Goal: Task Accomplishment & Management: Complete application form

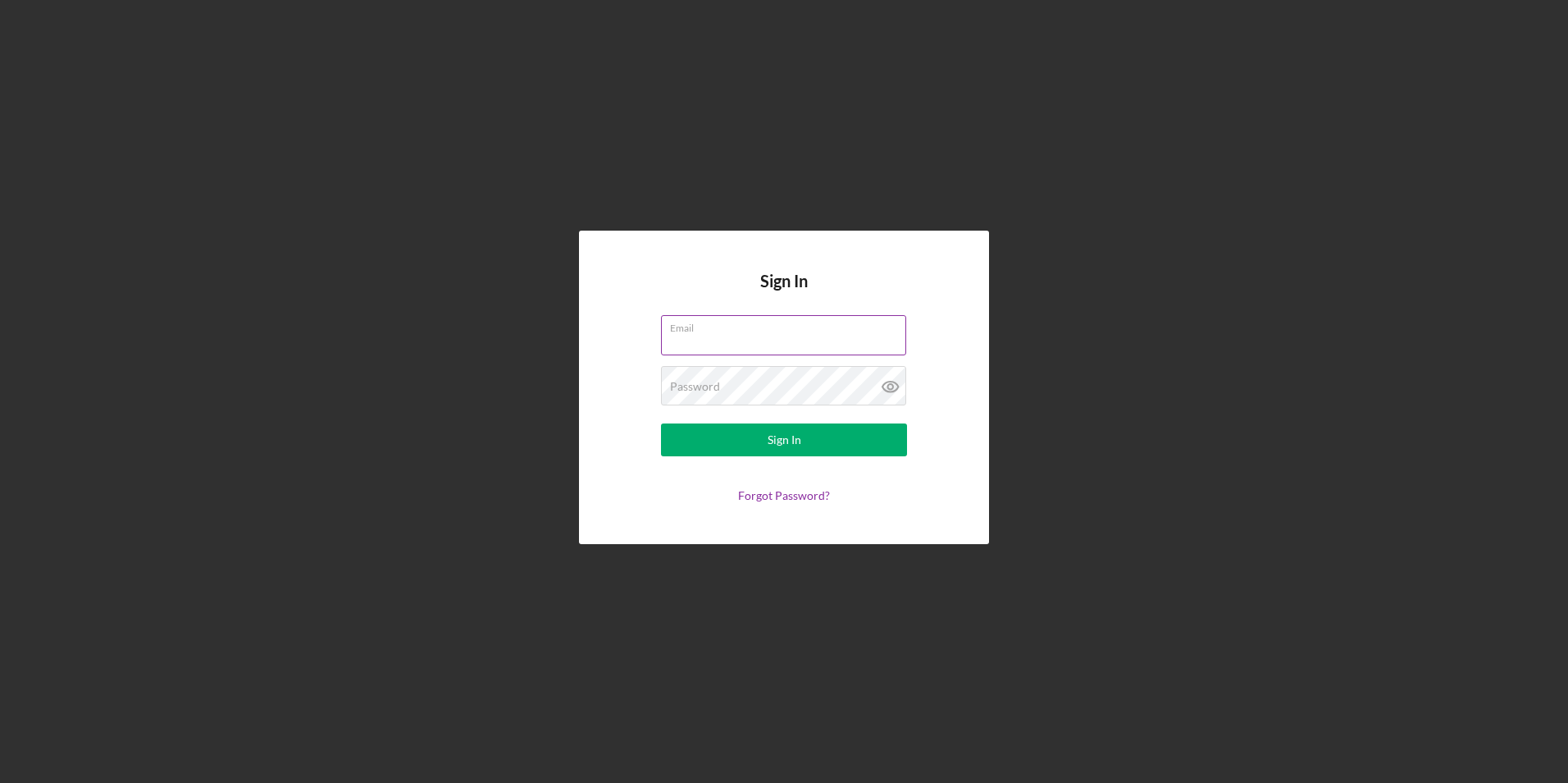
click at [746, 335] on input "Email" at bounding box center [784, 334] width 245 height 39
type input "[EMAIL_ADDRESS][DOMAIN_NAME]"
click at [661, 423] on button "Sign In" at bounding box center [784, 439] width 246 height 33
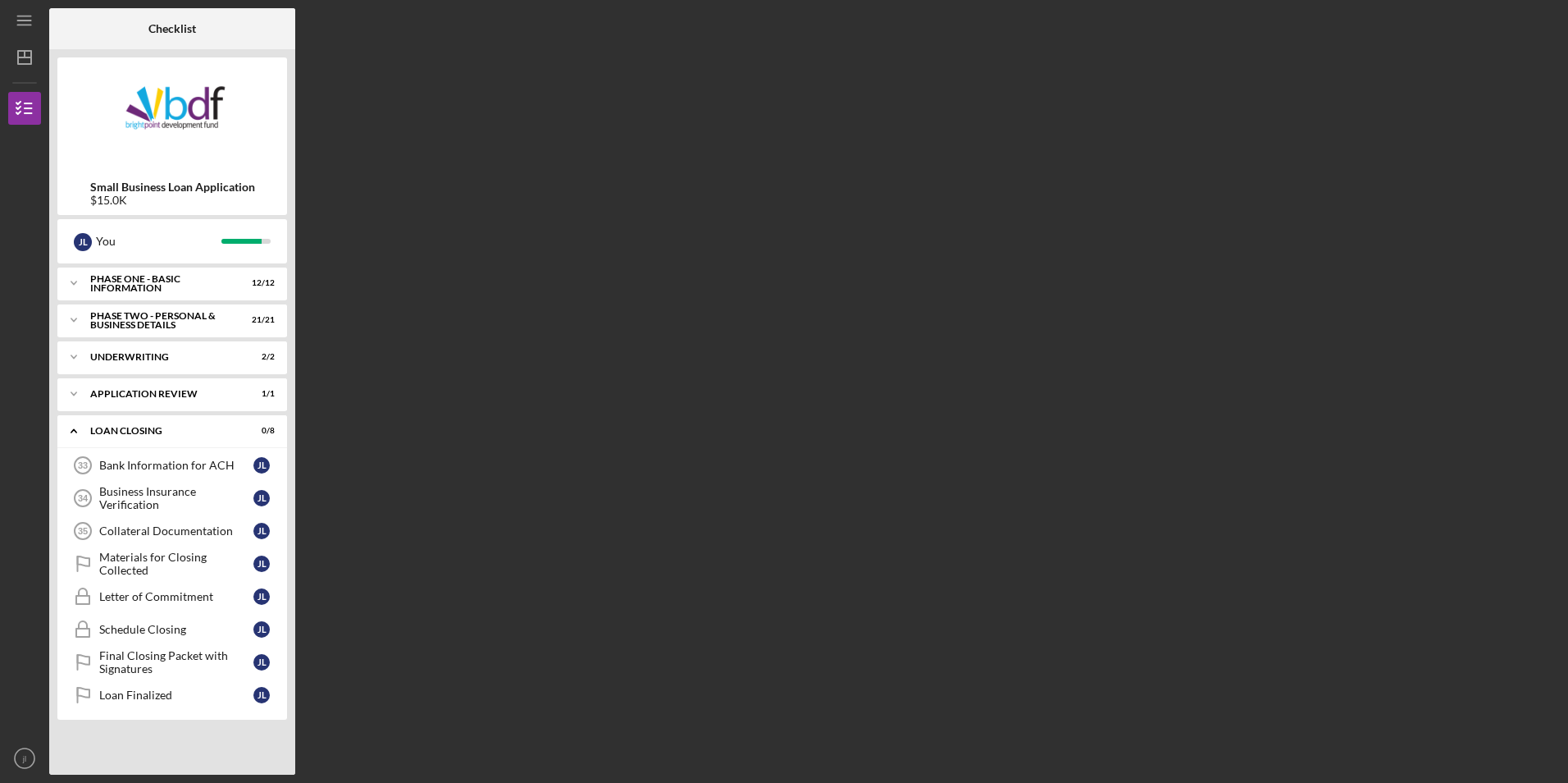
click at [0, 782] on nordpass-portal at bounding box center [0, 783] width 0 height 0
click at [137, 465] on div "Bank Information for ACH" at bounding box center [176, 465] width 154 height 13
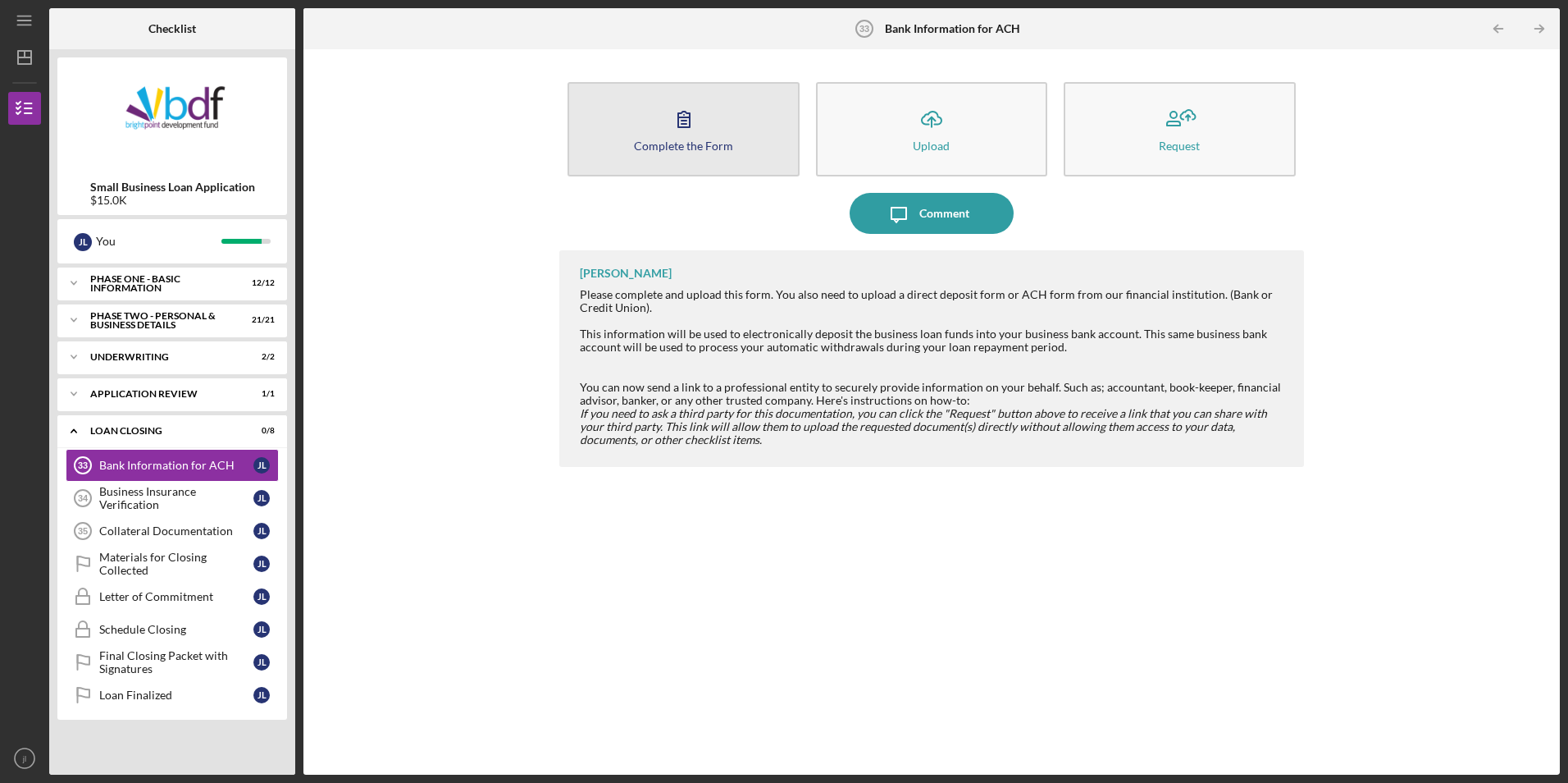
click at [740, 146] on button "Complete the Form Form" at bounding box center [683, 129] width 232 height 95
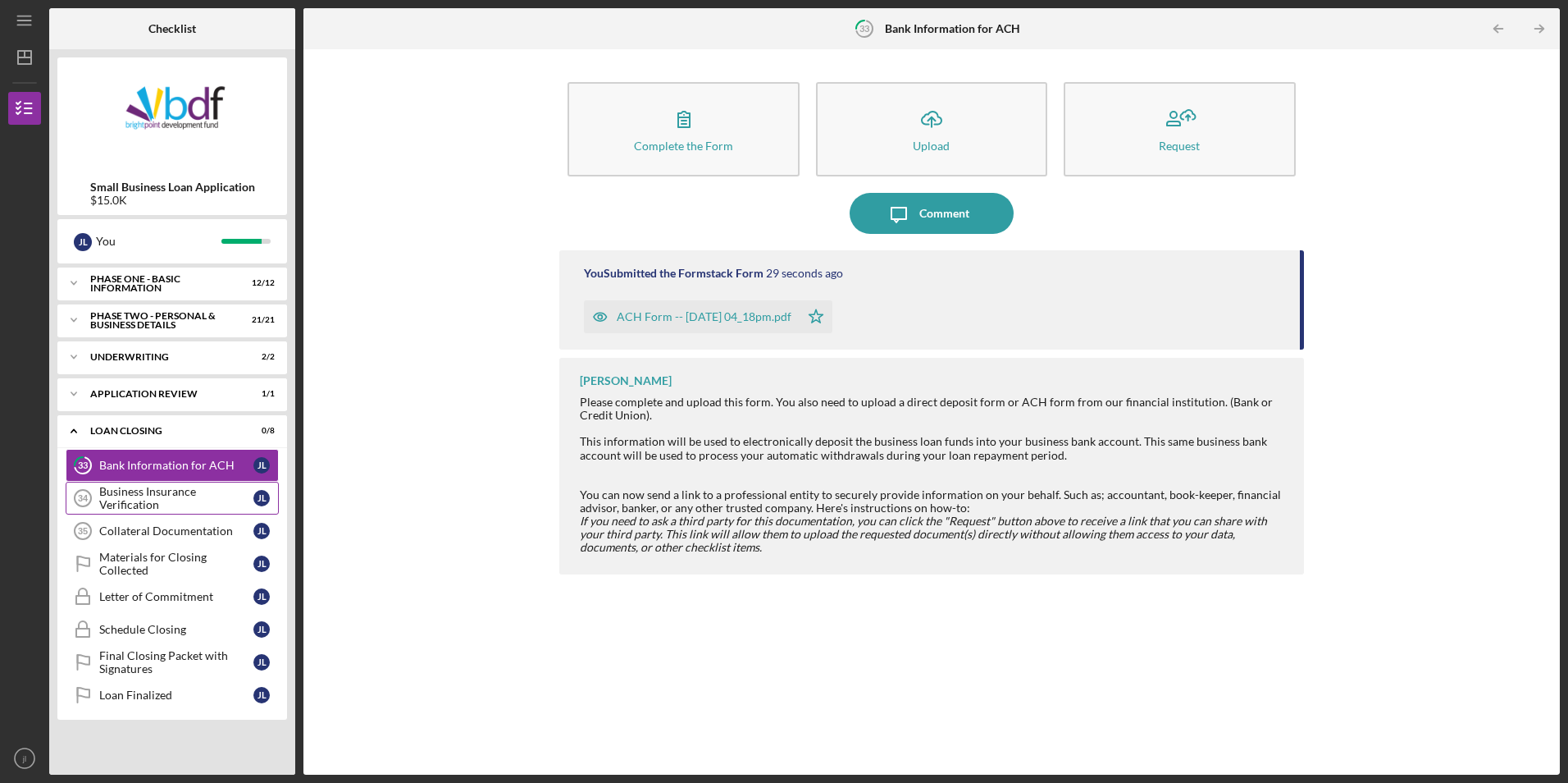
click at [199, 503] on div "Business Insurance Verification" at bounding box center [176, 498] width 154 height 26
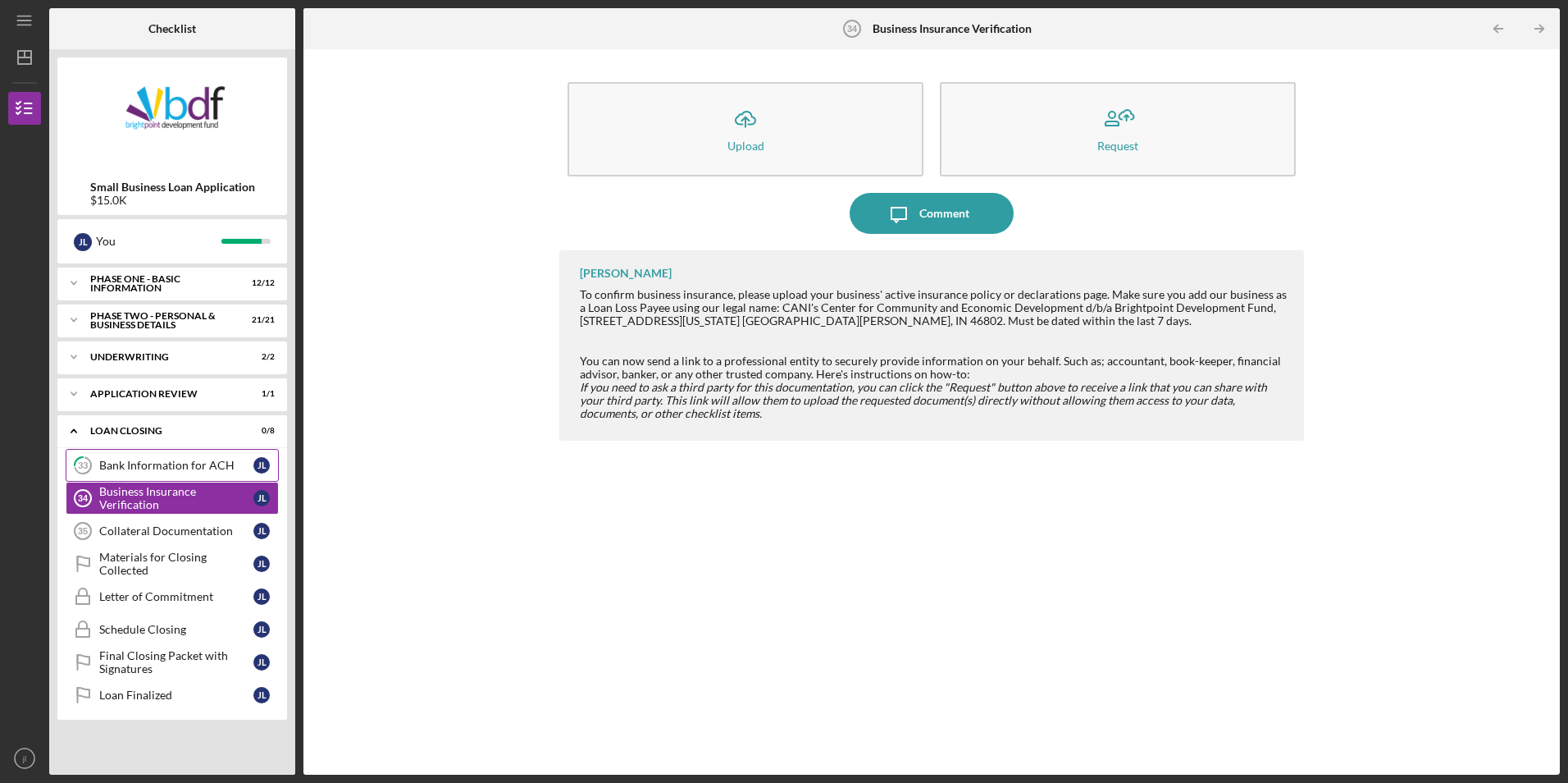
click at [192, 471] on div "Bank Information for ACH" at bounding box center [176, 465] width 154 height 13
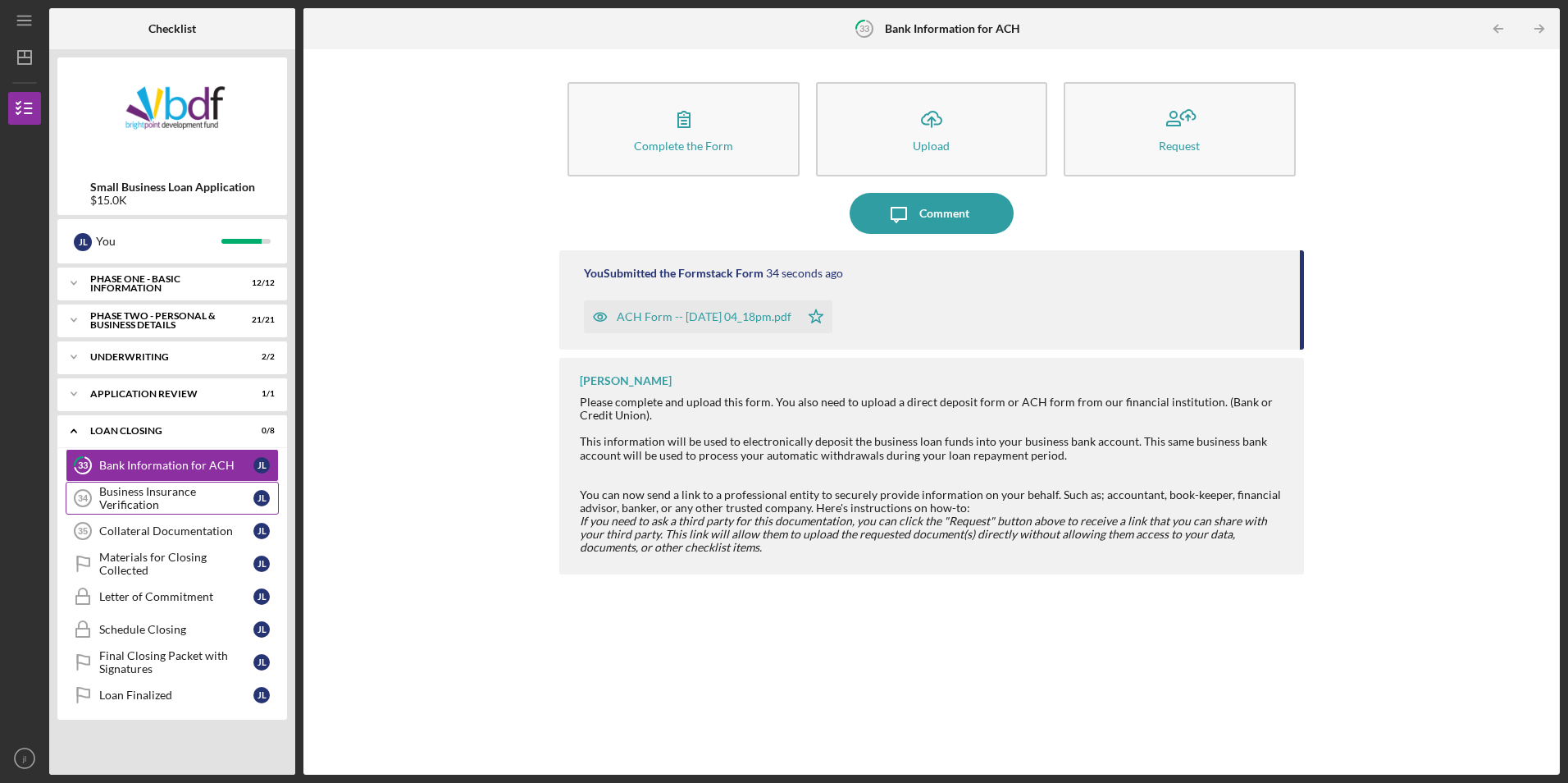
click at [155, 507] on div "Business Insurance Verification" at bounding box center [176, 498] width 154 height 26
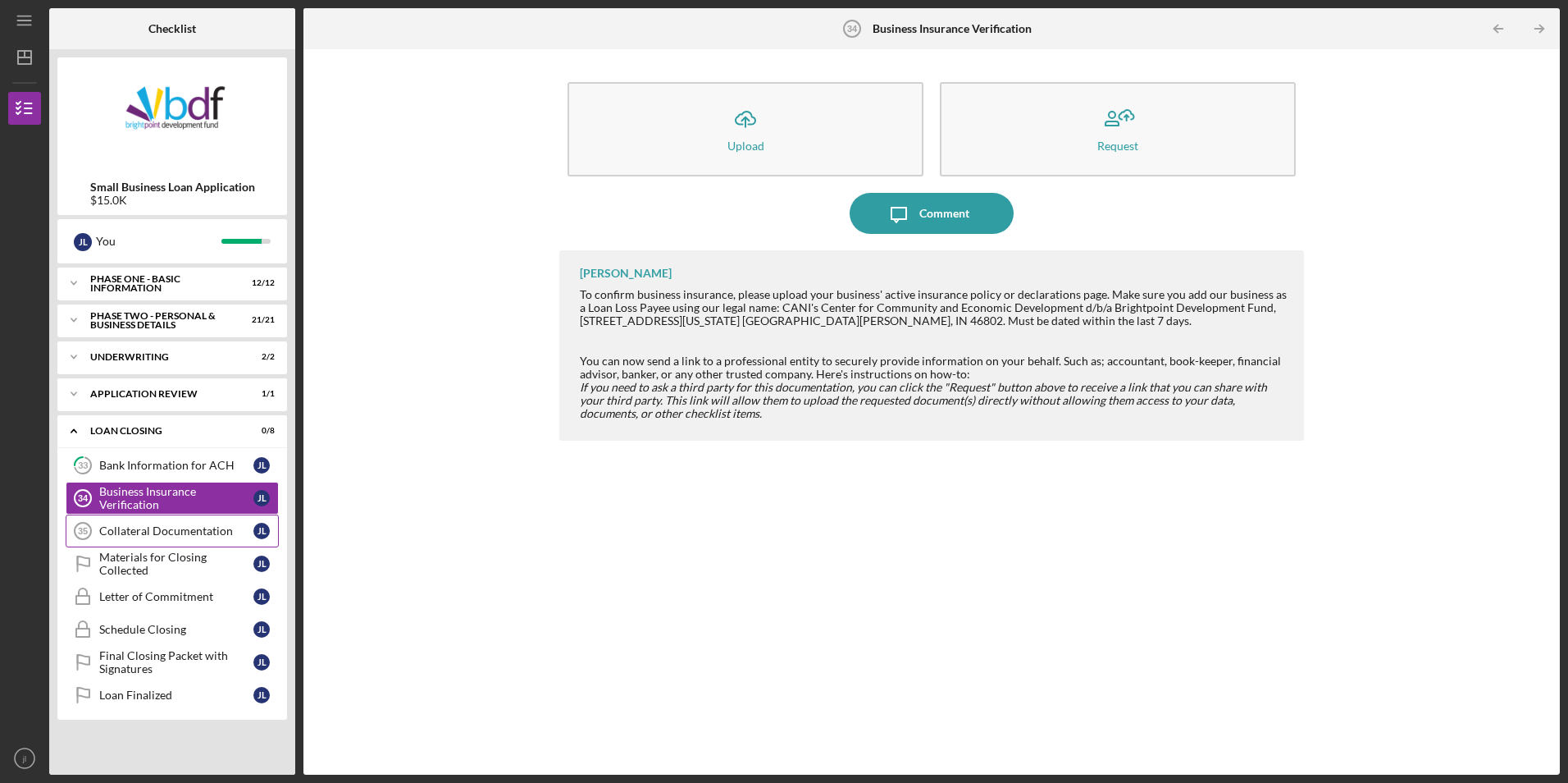
click at [161, 533] on div "Collateral Documentation" at bounding box center [176, 531] width 154 height 13
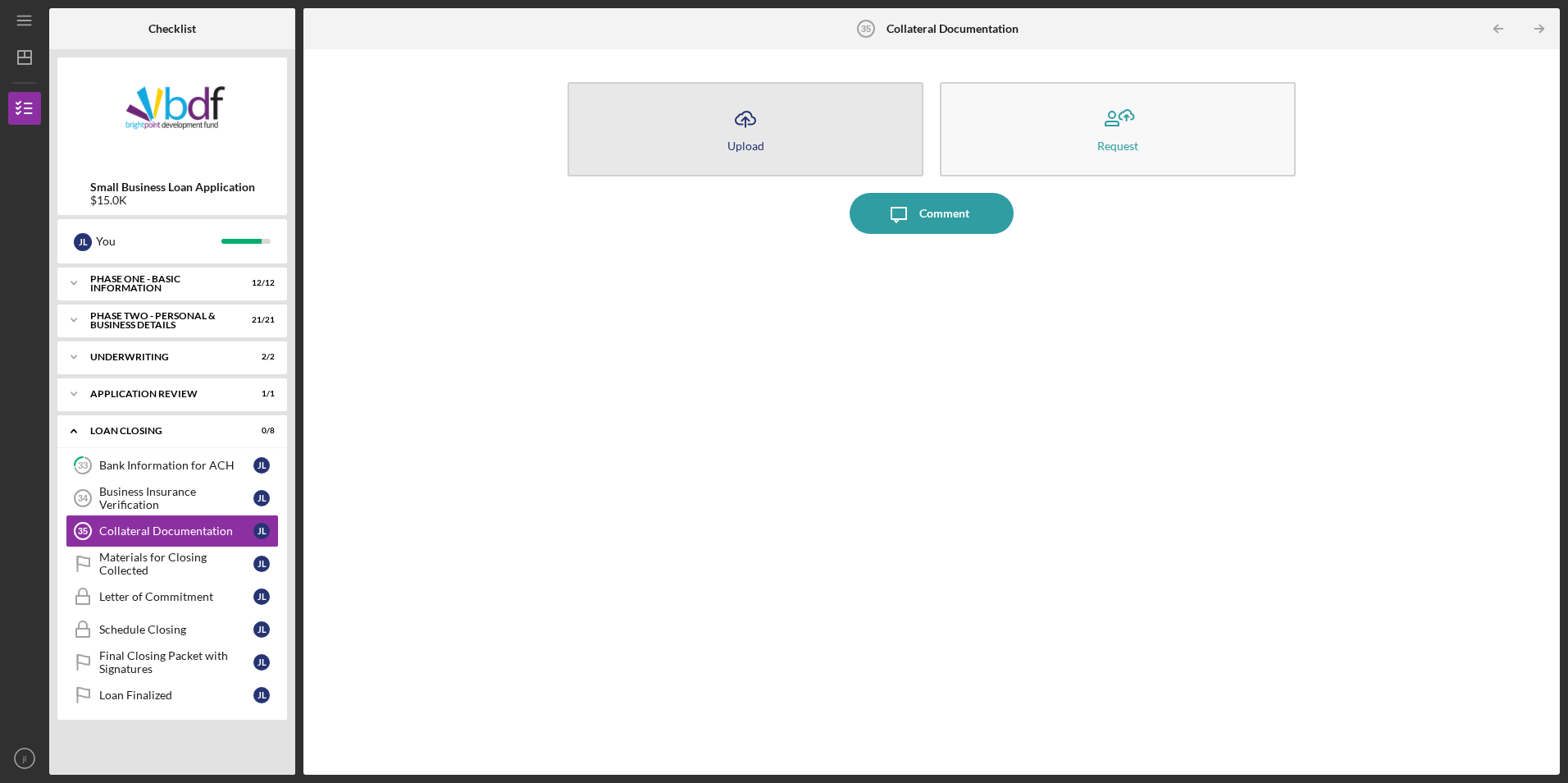
click at [649, 128] on button "Icon/Upload Upload" at bounding box center [745, 129] width 356 height 95
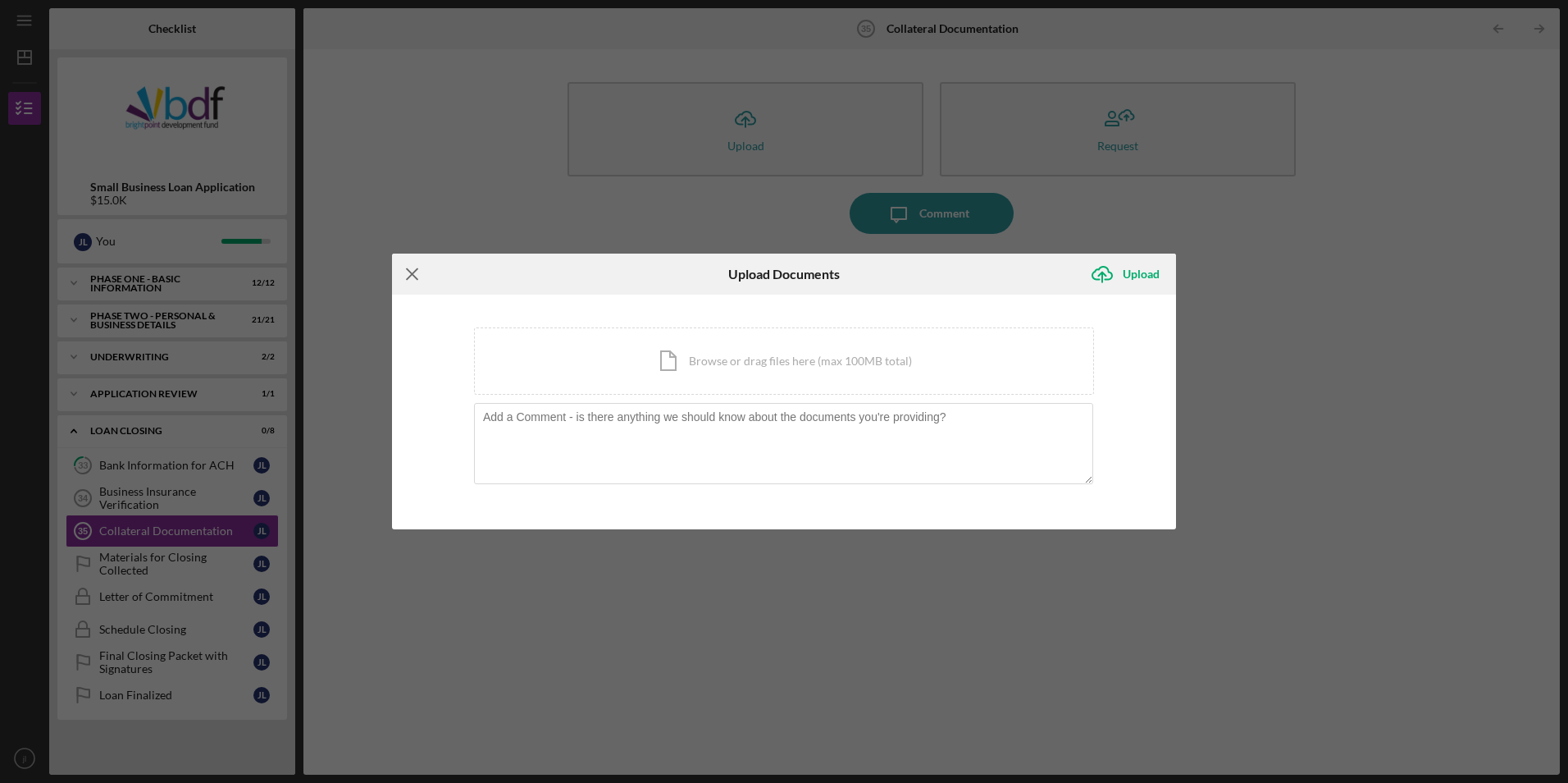
click at [416, 274] on icon "Icon/Menu Close" at bounding box center [412, 274] width 41 height 41
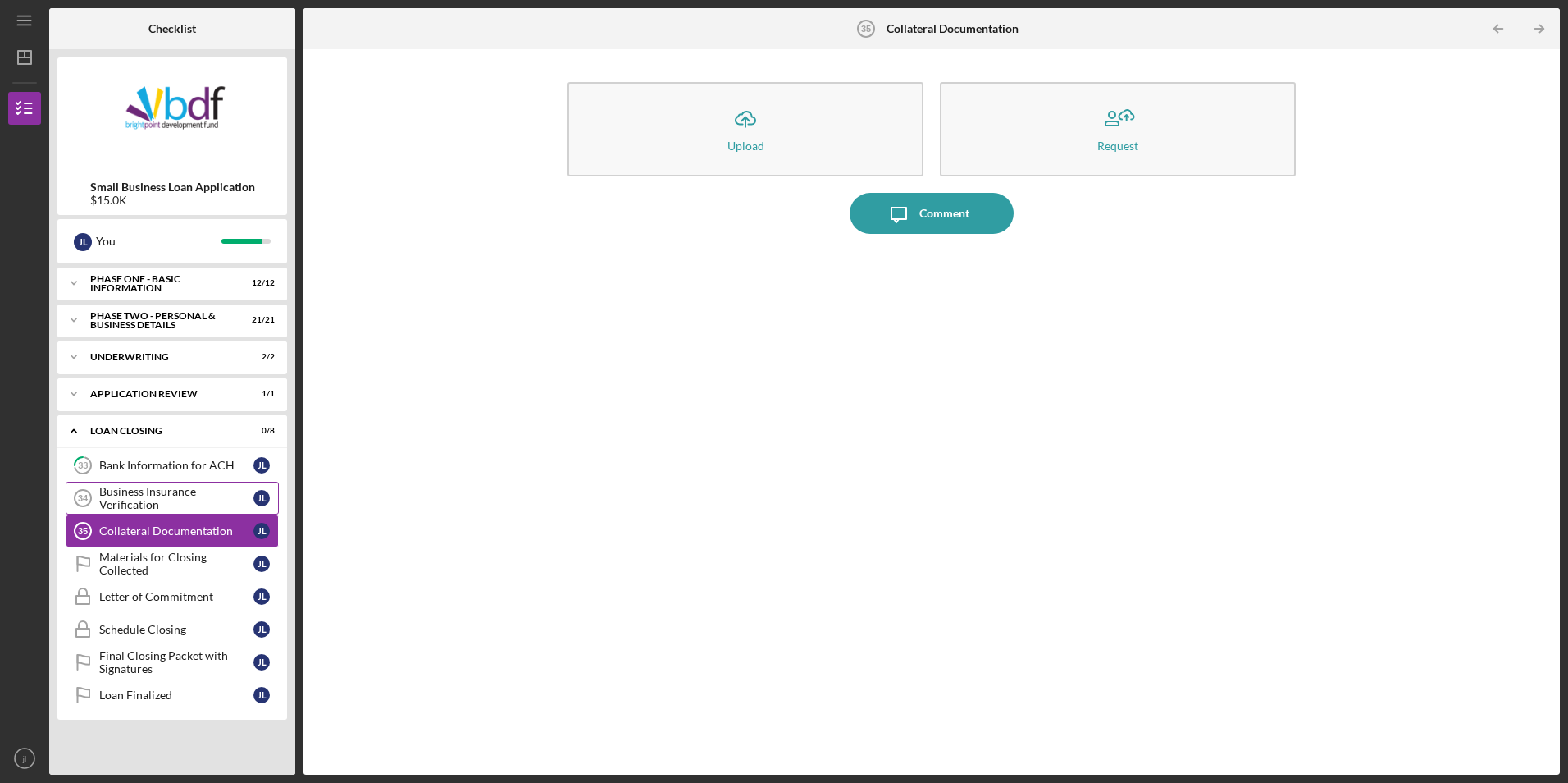
click at [210, 498] on div "Business Insurance Verification" at bounding box center [176, 498] width 154 height 26
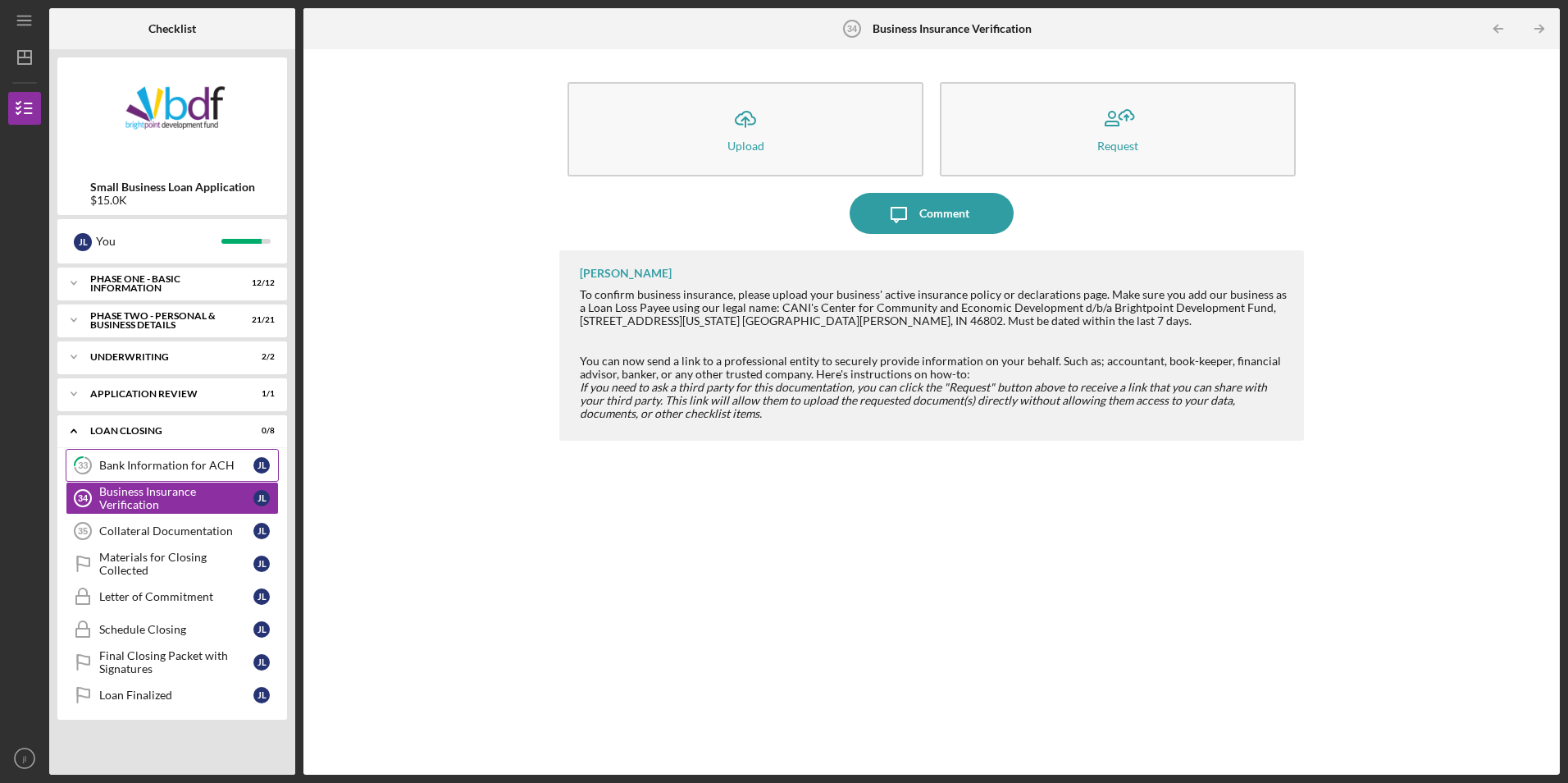
click at [210, 468] on div "Bank Information for ACH" at bounding box center [176, 465] width 154 height 13
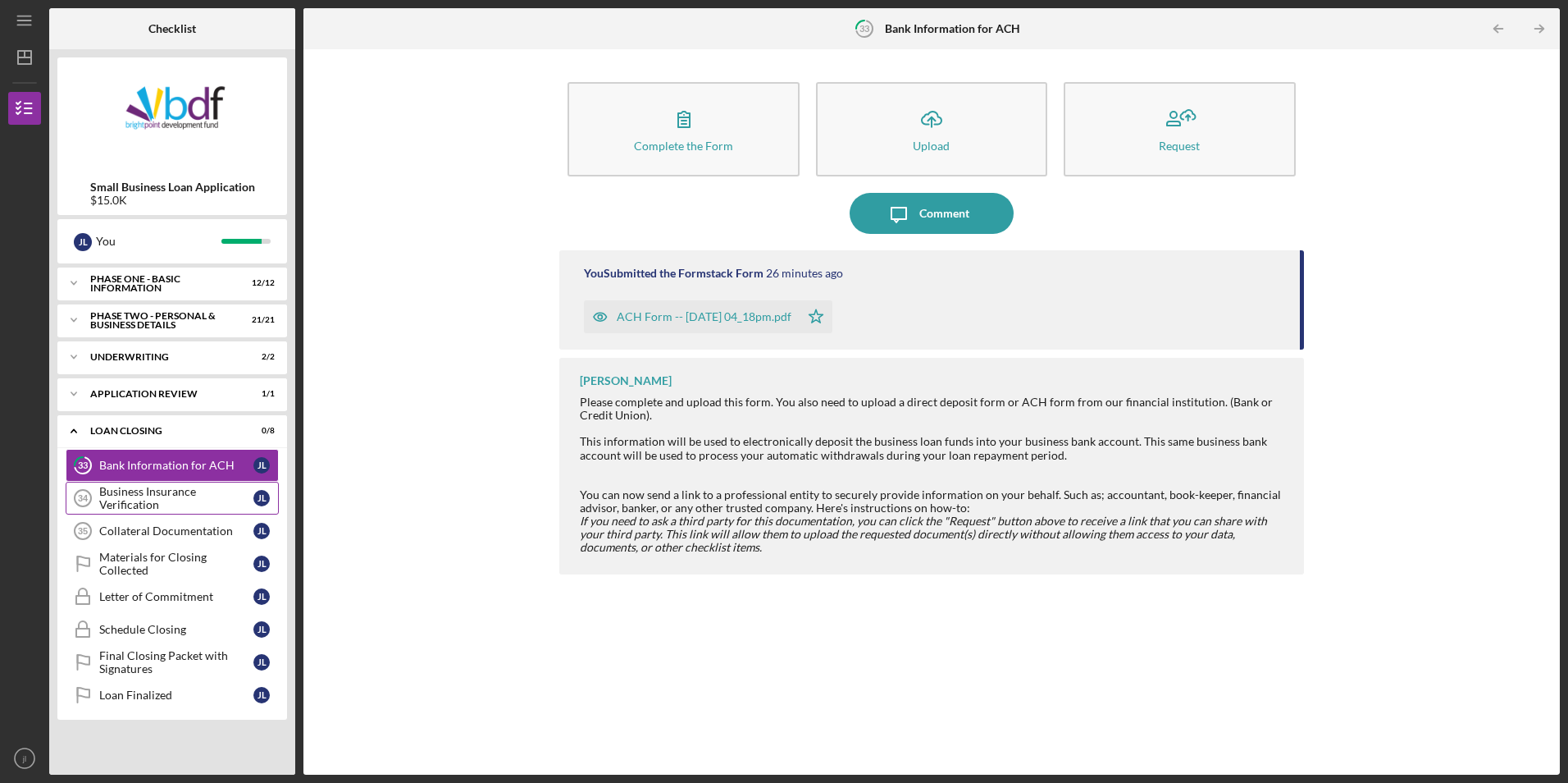
click at [206, 494] on div "Business Insurance Verification" at bounding box center [176, 498] width 154 height 26
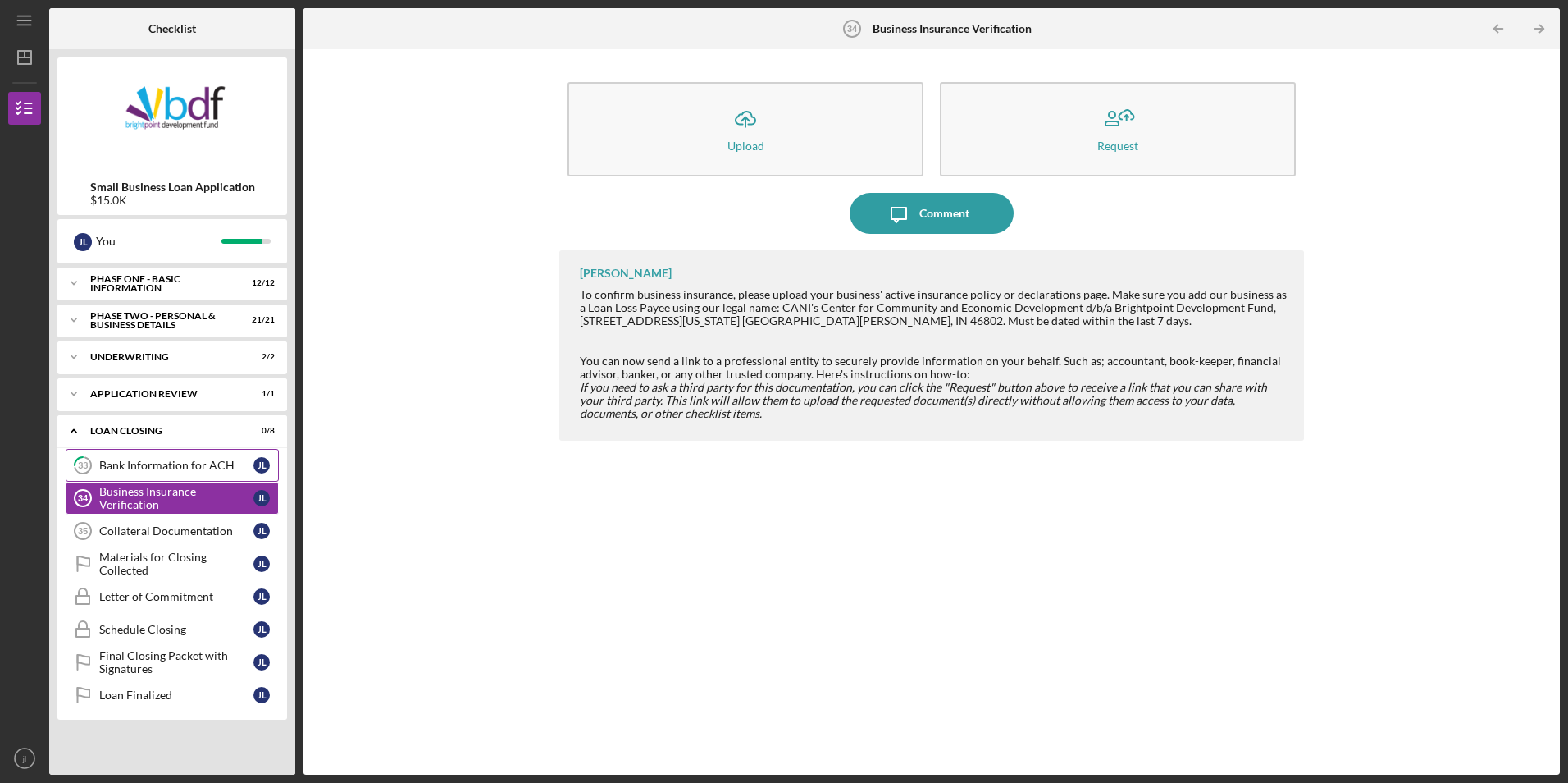
click at [159, 465] on div "Bank Information for ACH" at bounding box center [176, 465] width 154 height 13
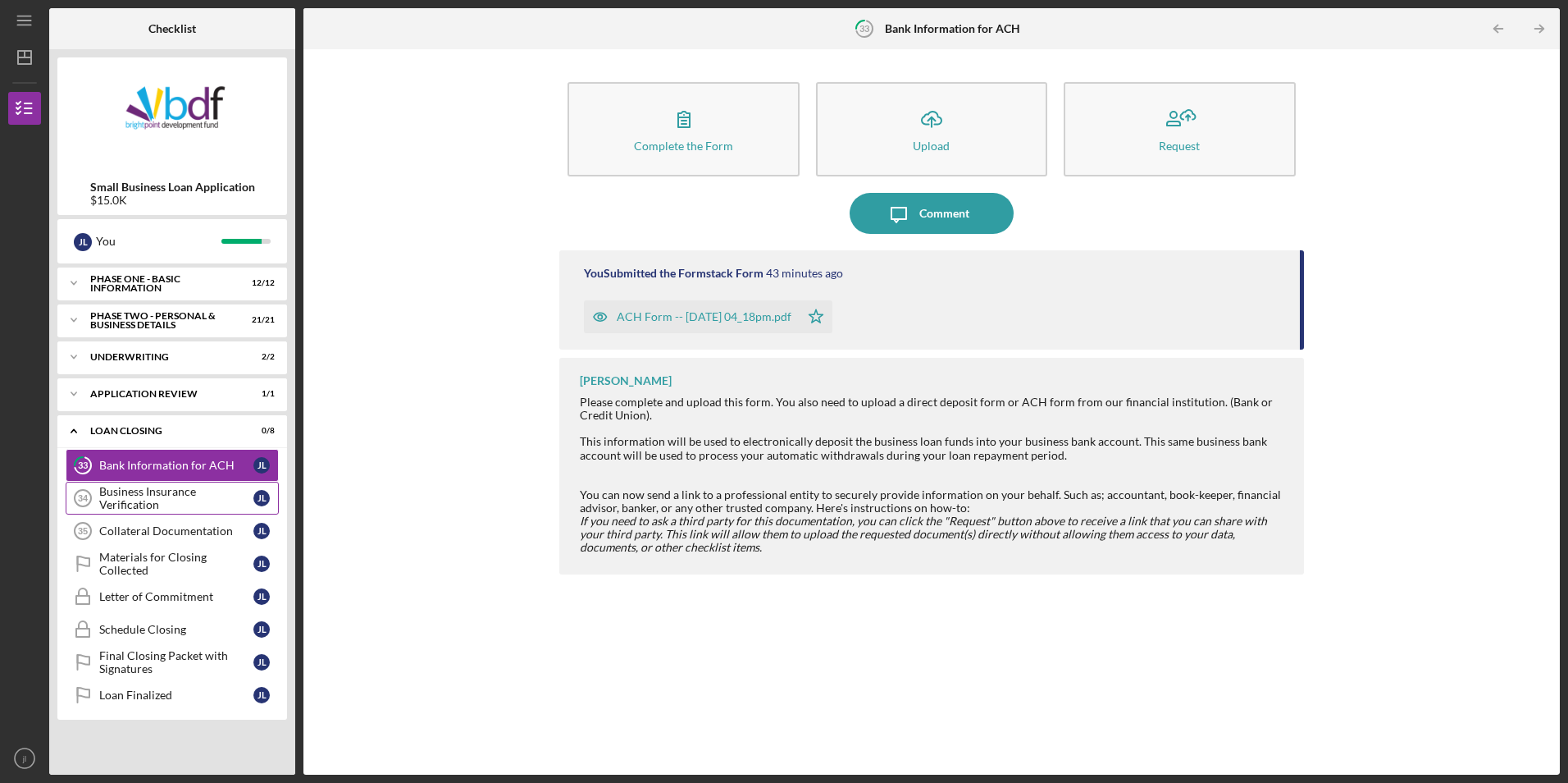
click at [178, 491] on div "Business Insurance Verification" at bounding box center [176, 498] width 154 height 26
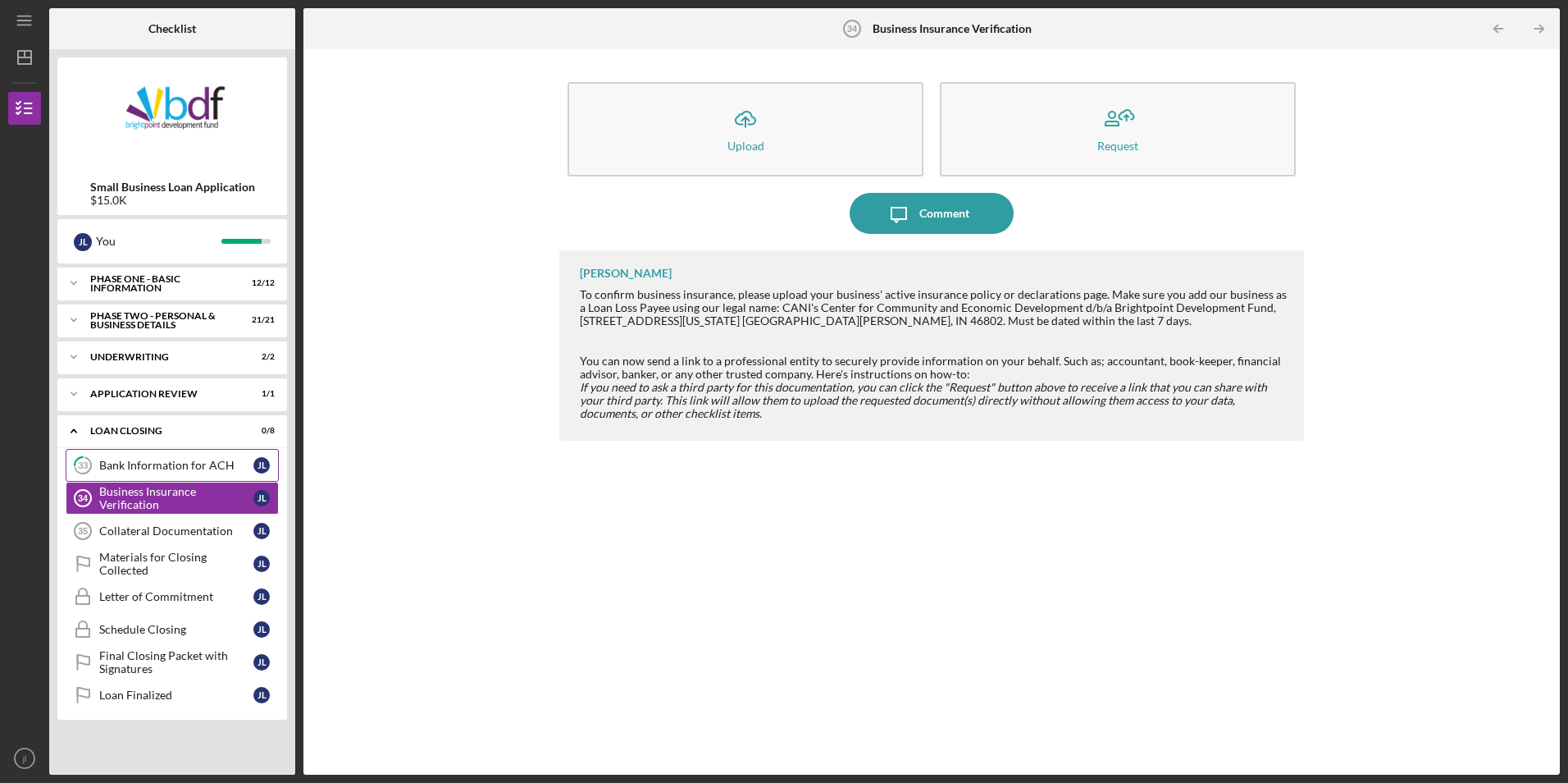
click at [181, 469] on div "Bank Information for ACH" at bounding box center [176, 465] width 154 height 13
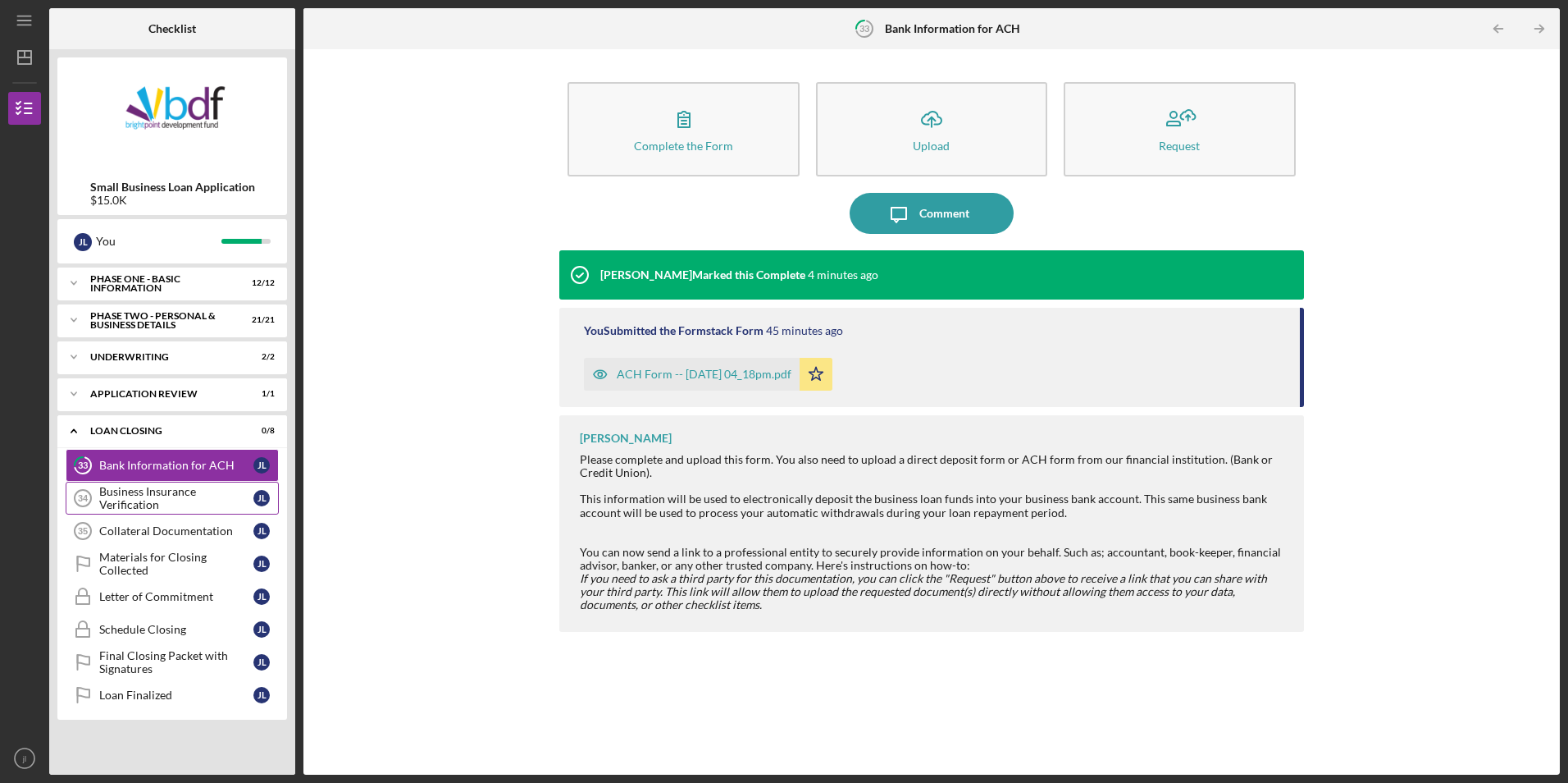
click at [180, 506] on div "Business Insurance Verification" at bounding box center [176, 498] width 154 height 26
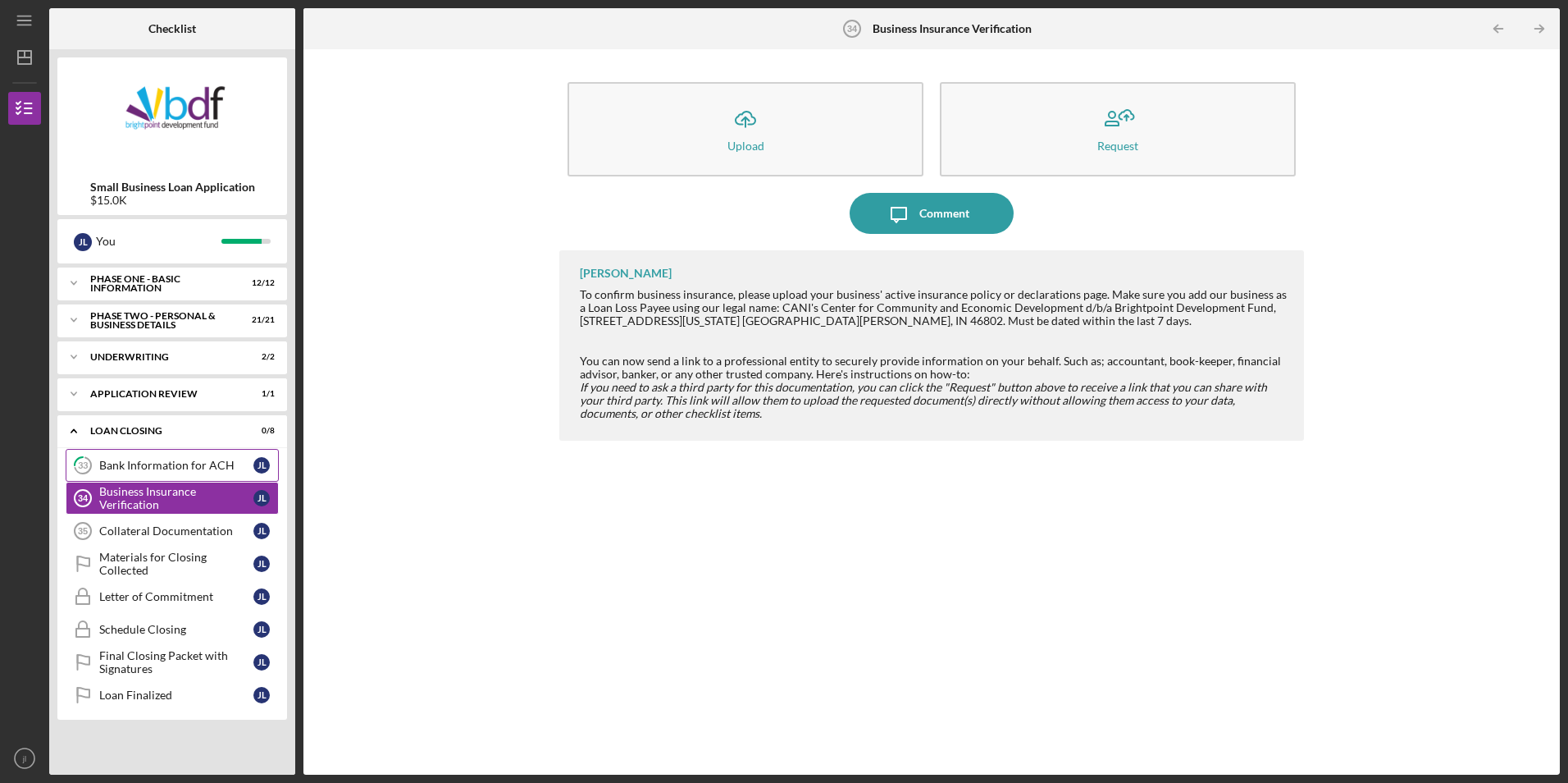
click at [189, 474] on link "33 Bank Information for ACH j l" at bounding box center [172, 465] width 213 height 33
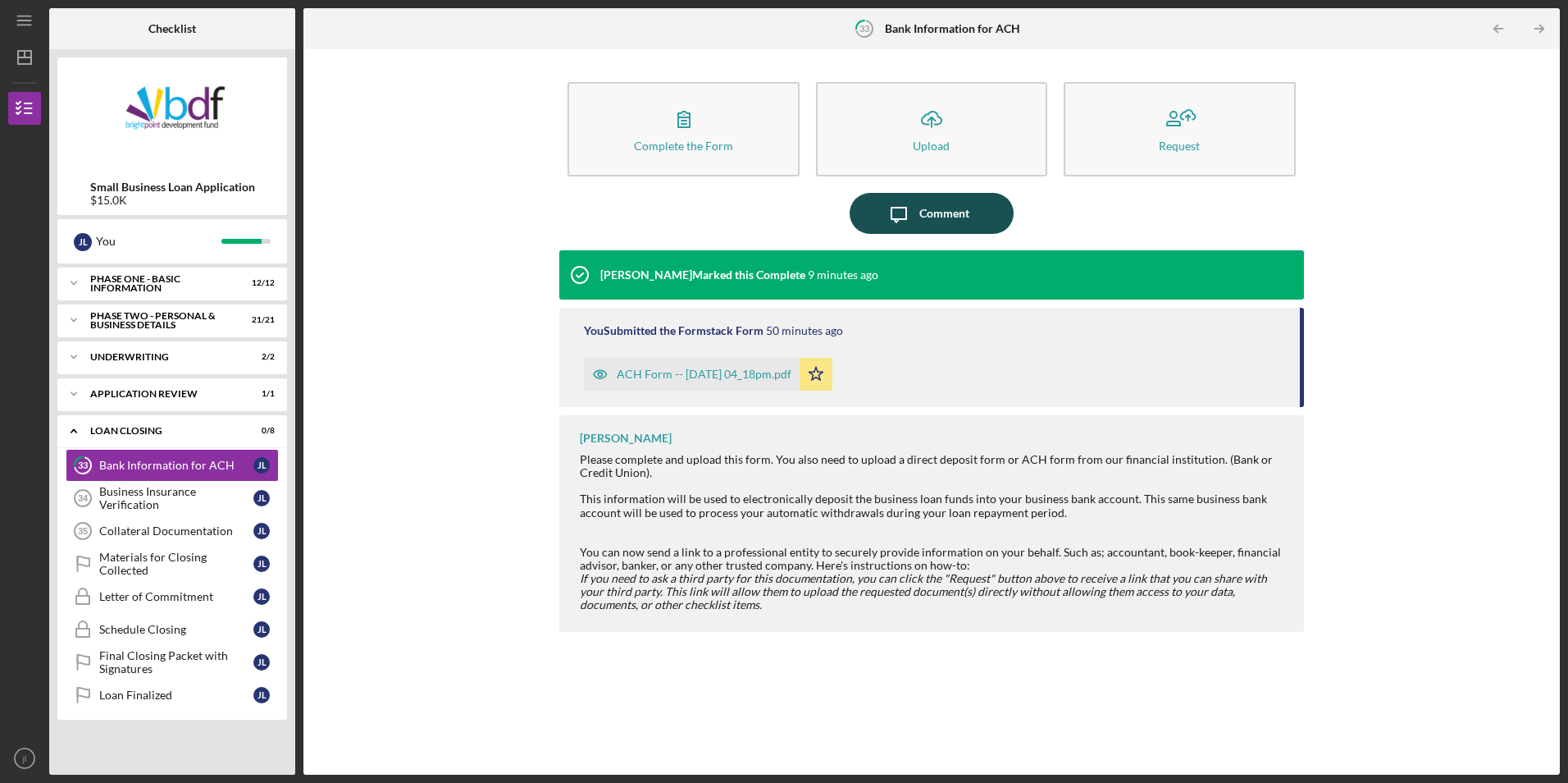
click at [924, 215] on div "Comment" at bounding box center [944, 213] width 50 height 41
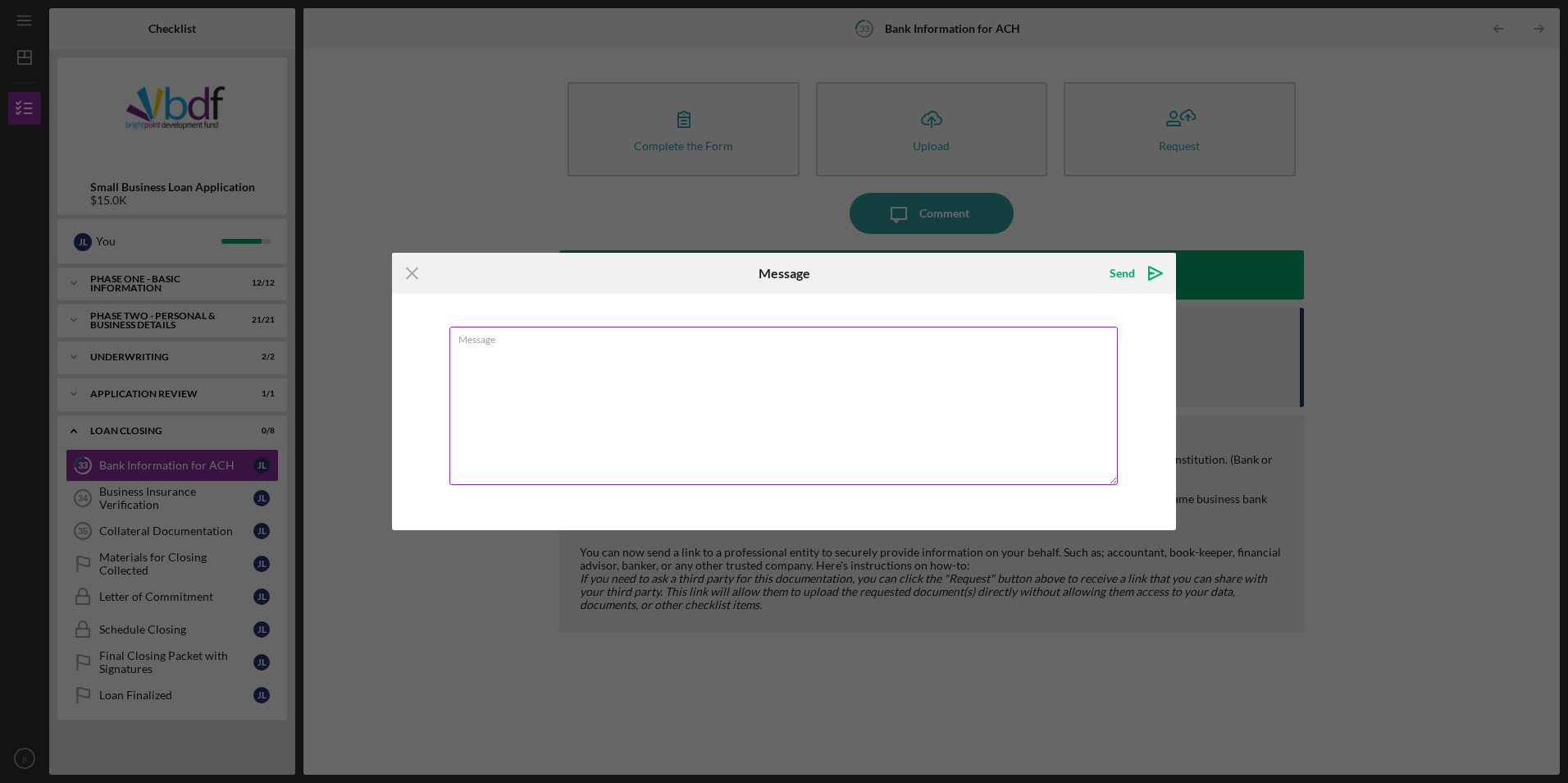
click at [718, 381] on textarea "Message" at bounding box center [784, 405] width 668 height 158
type textarea "t"
click at [894, 352] on textarea "The Direct Deposit Form I have from my bank ask for a company/organization name." at bounding box center [784, 405] width 668 height 158
click at [888, 354] on textarea "The Direct Deposit Form I have from my bank ask for a company/organization name…" at bounding box center [784, 405] width 668 height 158
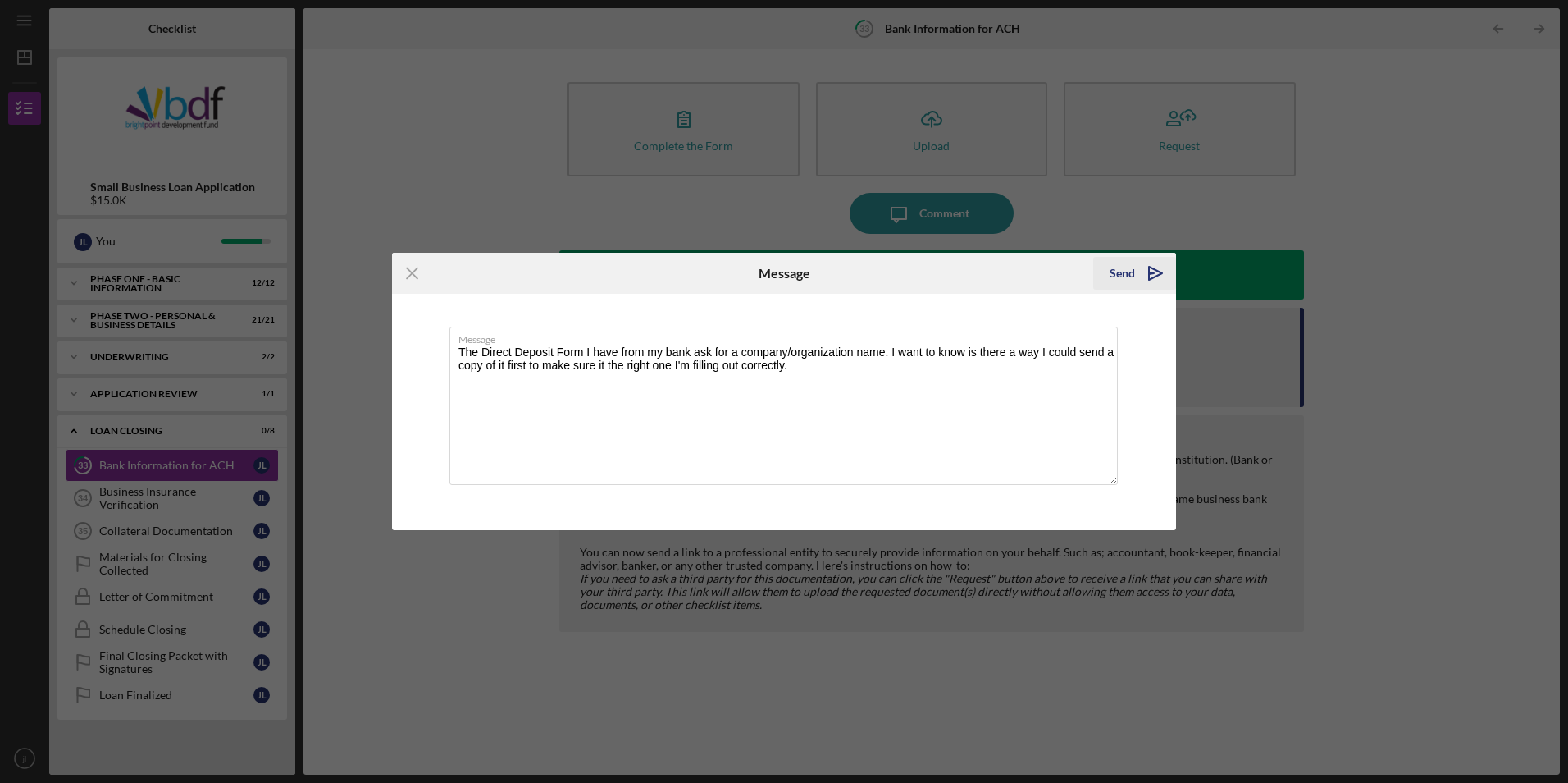
type textarea "The Direct Deposit Form I have from my bank ask for a company/organization name…"
click at [1138, 275] on icon "Icon/icon-invite-send" at bounding box center [1155, 273] width 41 height 41
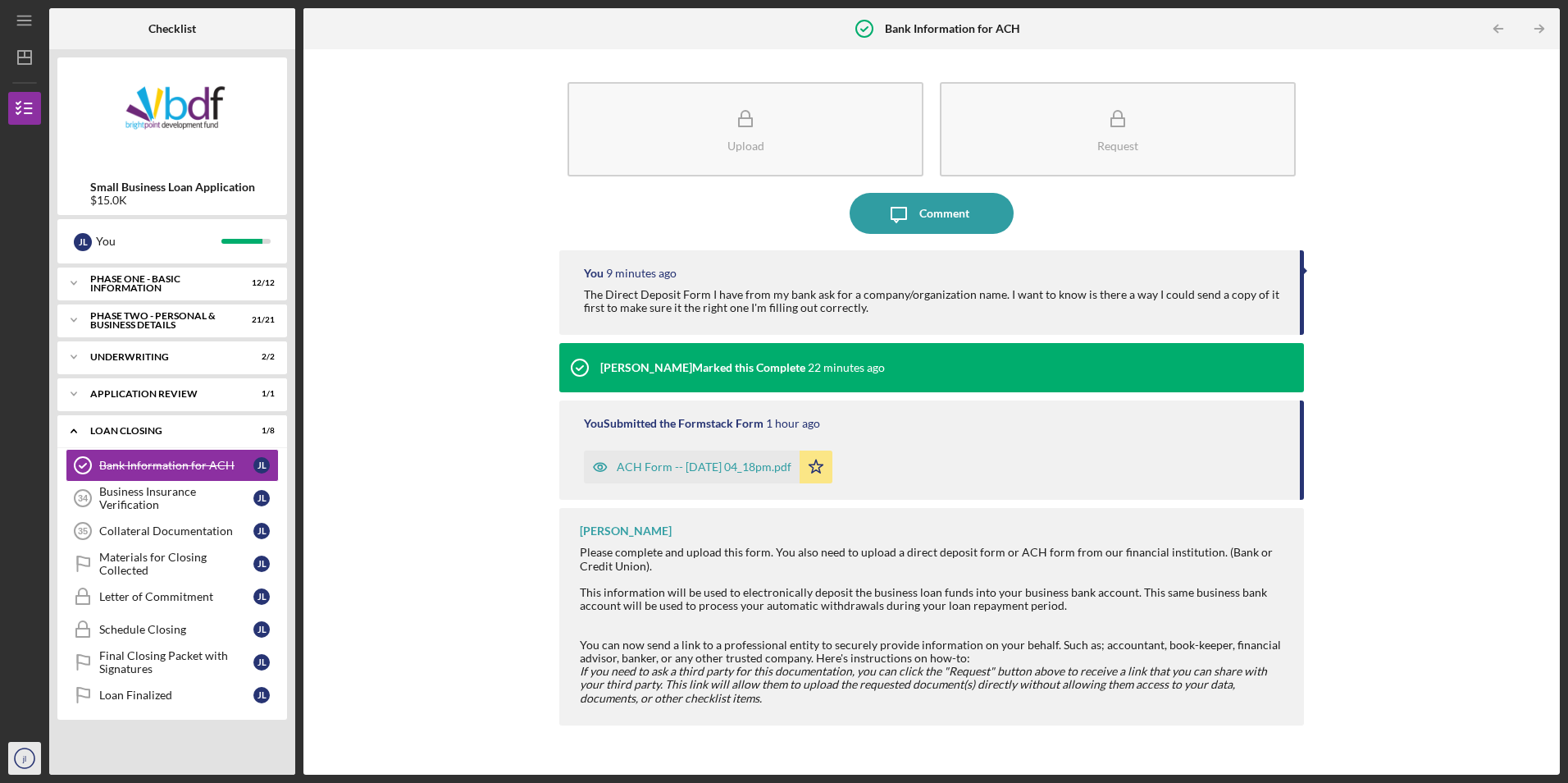
click at [30, 751] on icon "jl" at bounding box center [25, 757] width 33 height 41
click at [41, 720] on link "Logout" at bounding box center [99, 719] width 181 height 34
